Goal: Task Accomplishment & Management: Manage account settings

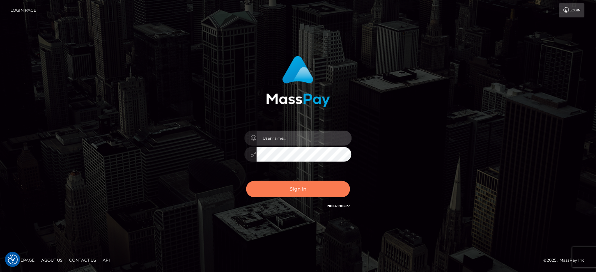
type input "MJSamelo"
click at [277, 190] on button "Sign in" at bounding box center [298, 189] width 104 height 16
type input "MJSamelo"
click at [277, 190] on button "Sign in" at bounding box center [298, 189] width 104 height 16
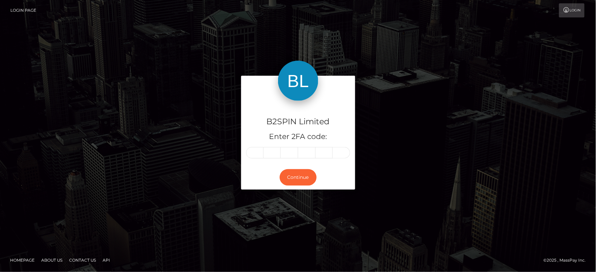
click at [258, 151] on input "text" at bounding box center [254, 152] width 17 height 11
type input "0"
type input "9"
type input "8"
type input "1"
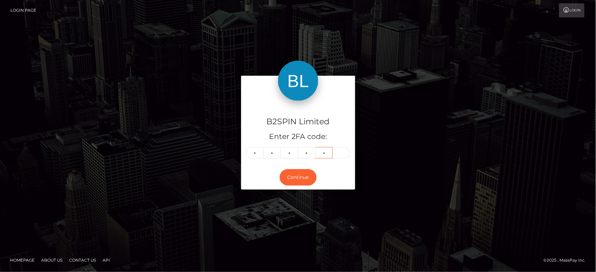
type input "9"
type input "5"
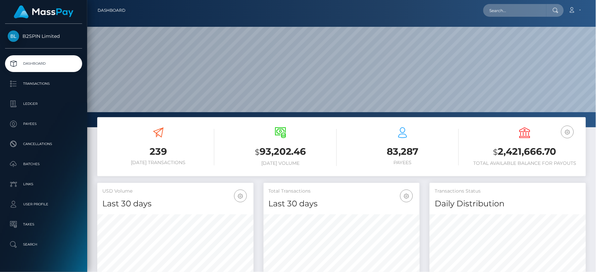
scroll to position [119, 156]
click at [505, 149] on h3 "$ 2,421,666.70" at bounding box center [525, 152] width 112 height 14
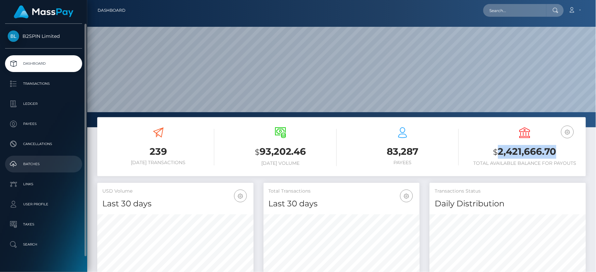
copy h3 "2,421,666.70"
